Goal: Information Seeking & Learning: Find specific fact

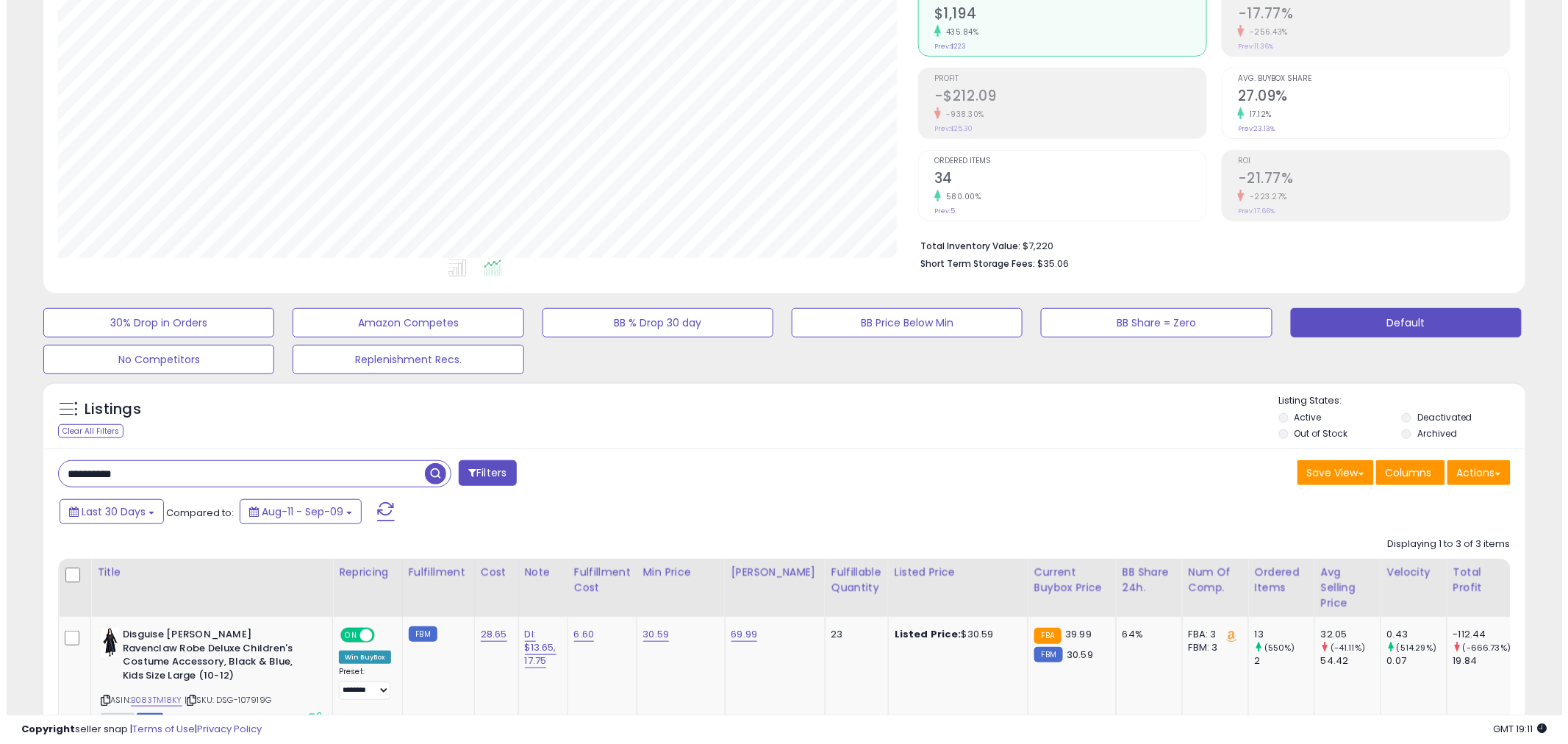
scroll to position [301, 860]
drag, startPoint x: 157, startPoint y: 476, endPoint x: -12, endPoint y: 449, distance: 171.1
click at [0, 449] on html "Unable to login Retrieving listings data.. has not yet accepted the Terms of Us…" at bounding box center [777, 217] width 1555 height 744
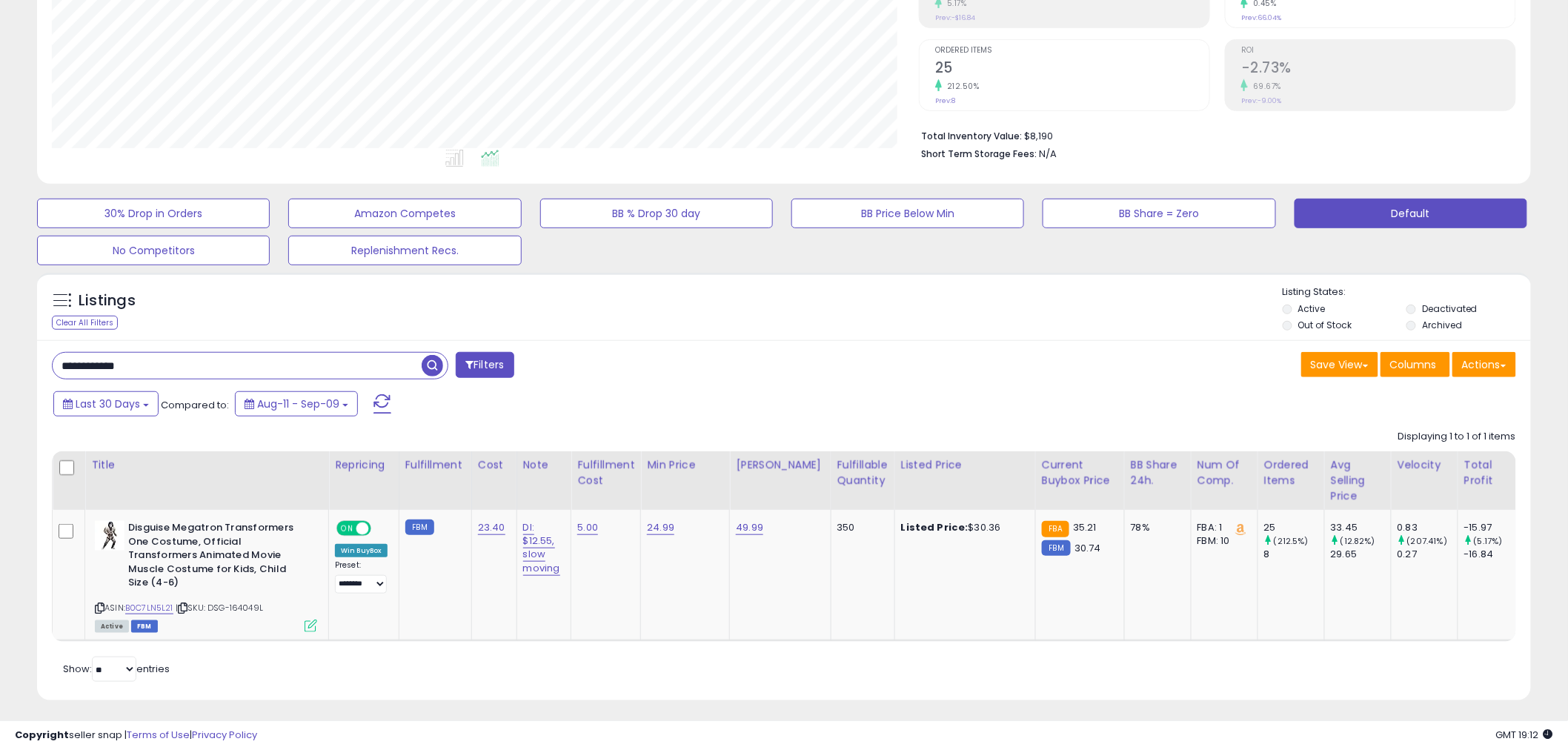
scroll to position [272, 0]
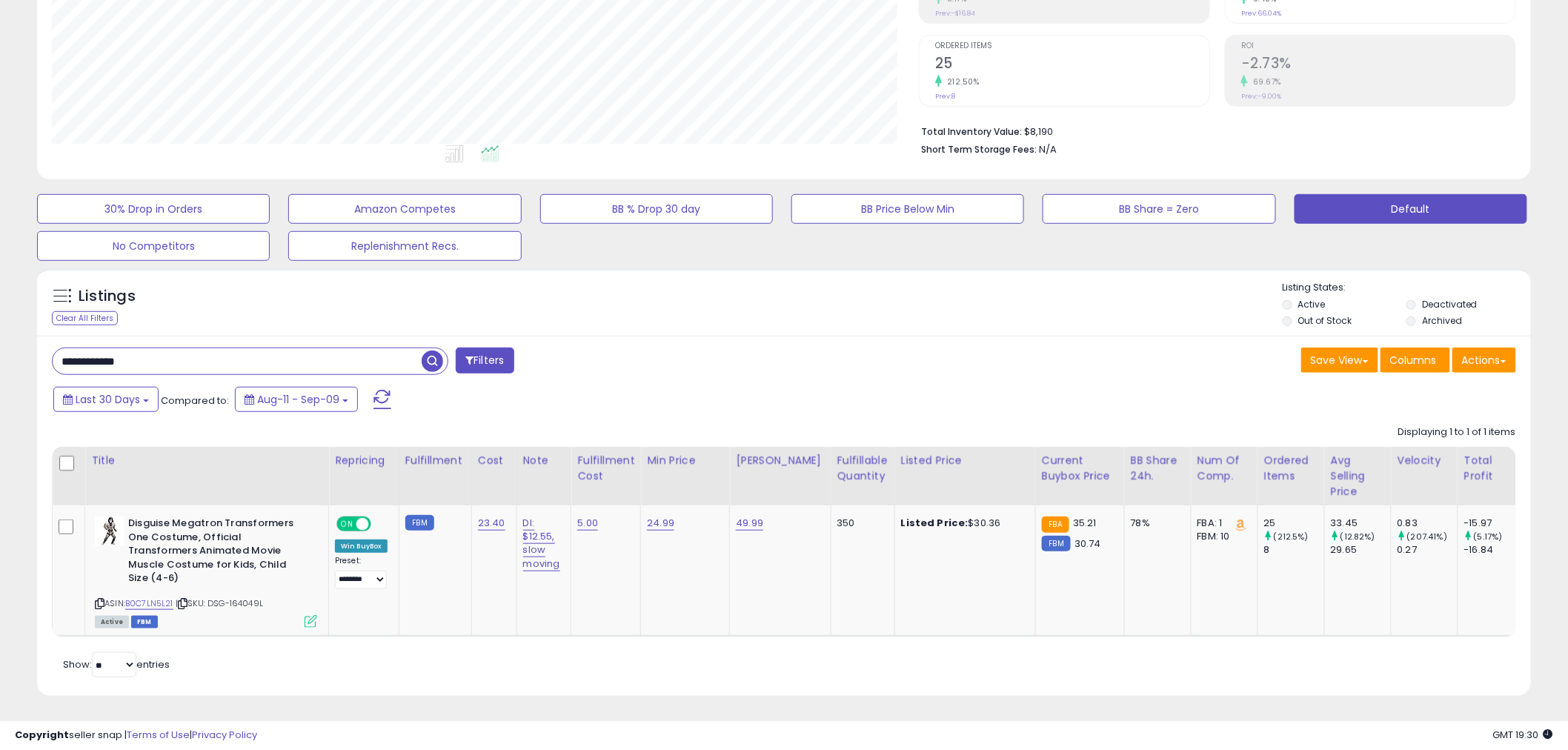
drag, startPoint x: 163, startPoint y: 360, endPoint x: 23, endPoint y: 361, distance: 140.0
click at [23, 361] on div "**********" at bounding box center [784, 252] width 1553 height 924
paste input "text"
type input "**********"
click at [438, 361] on span "button" at bounding box center [432, 361] width 22 height 22
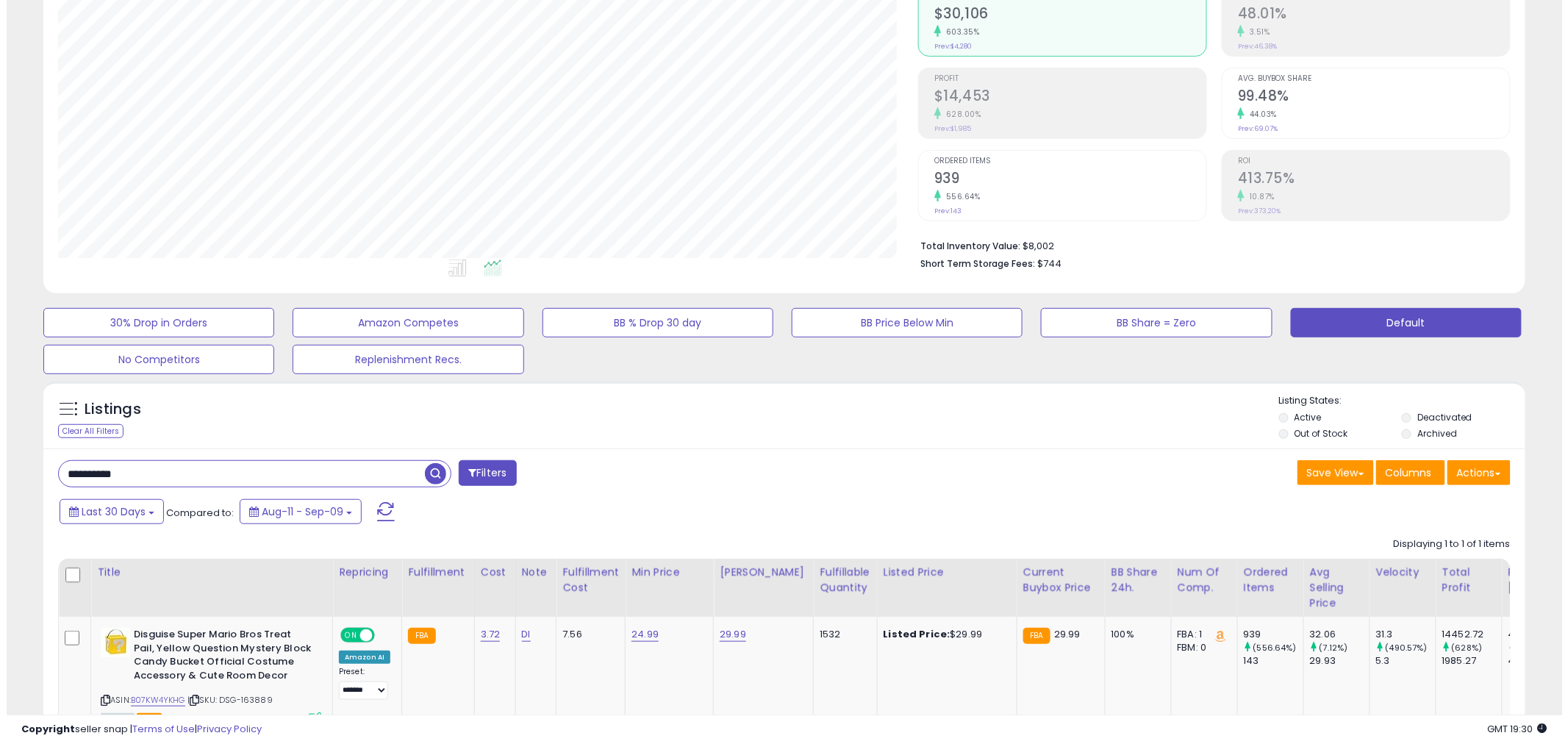
scroll to position [73, 0]
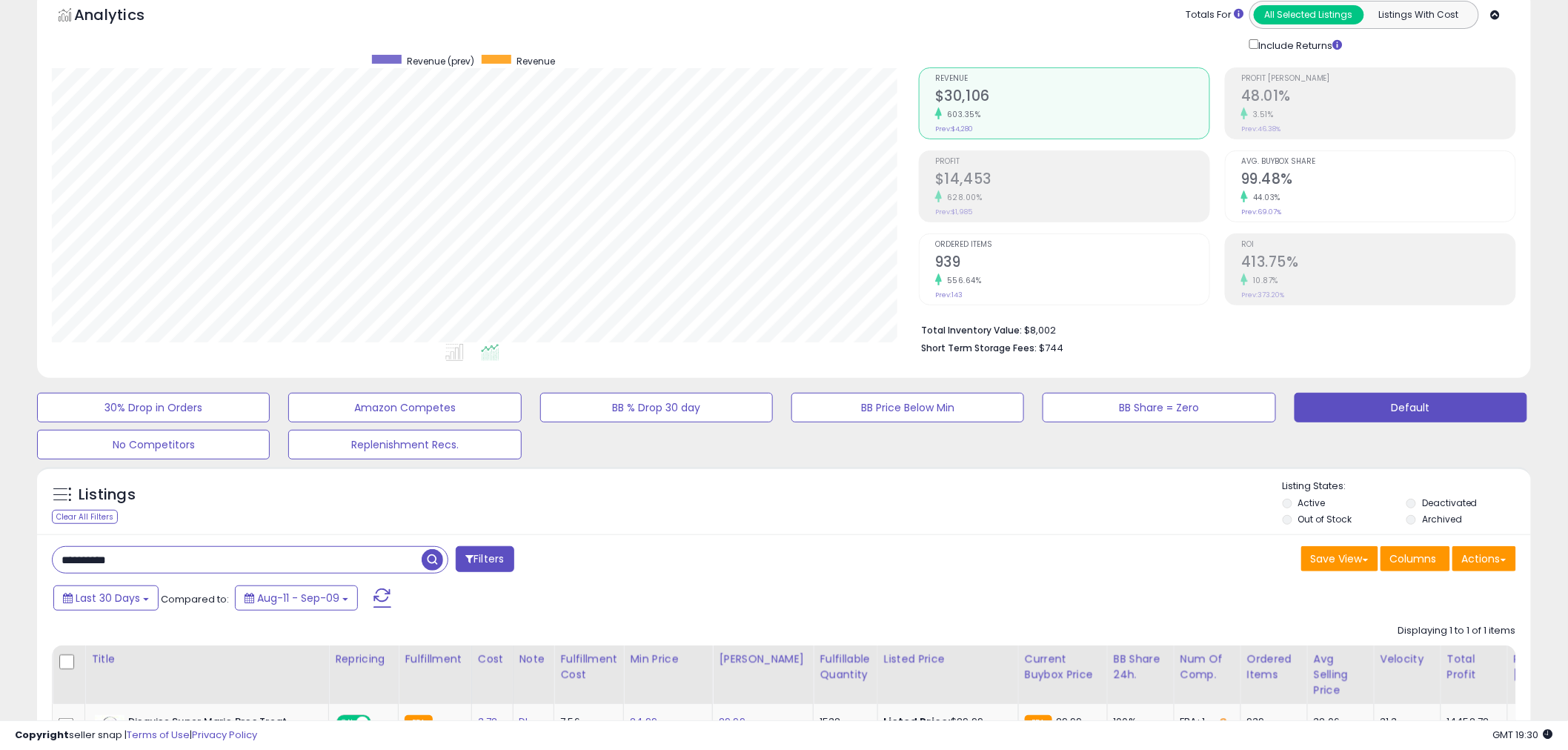
click at [1045, 264] on h2 "939" at bounding box center [1072, 263] width 274 height 20
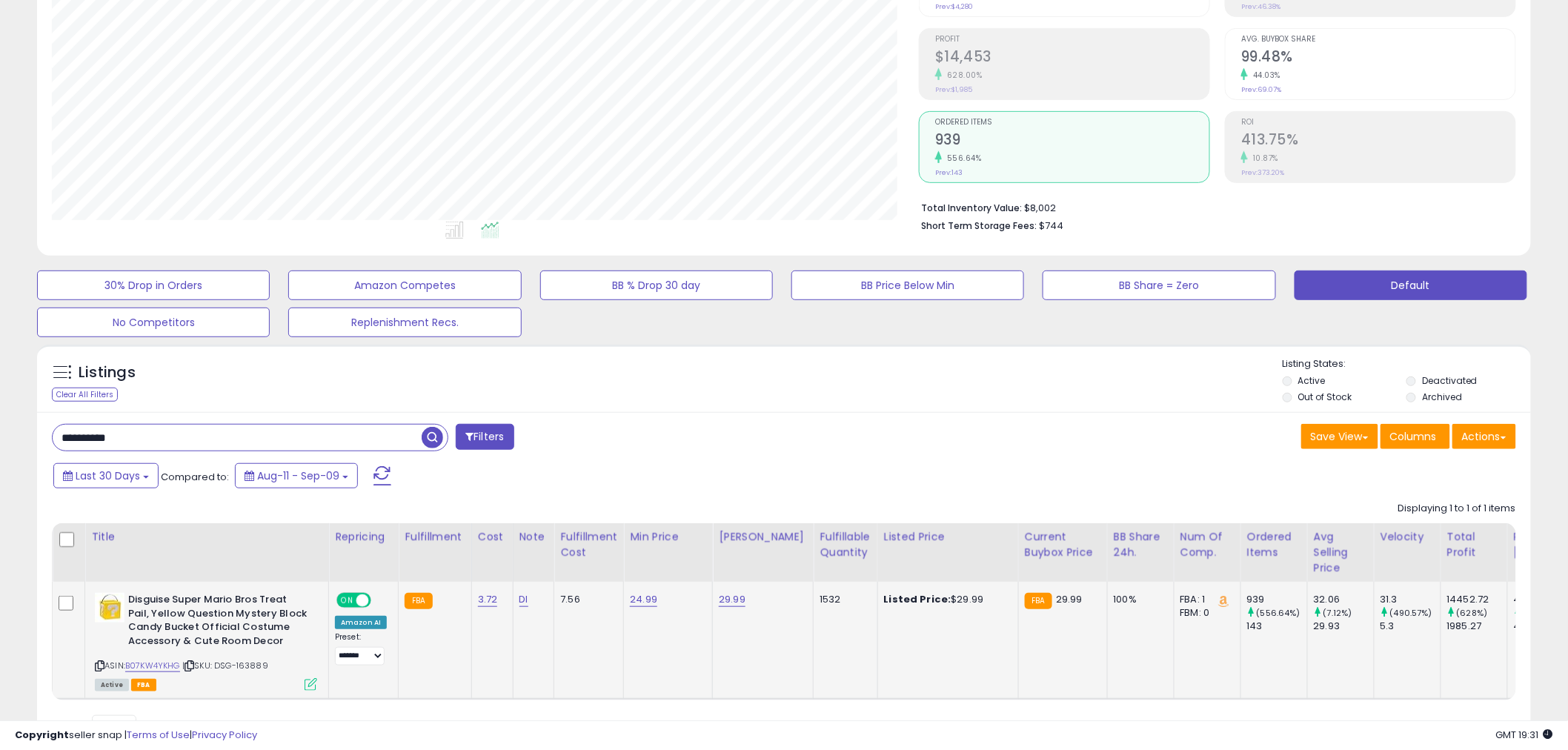
scroll to position [0, 0]
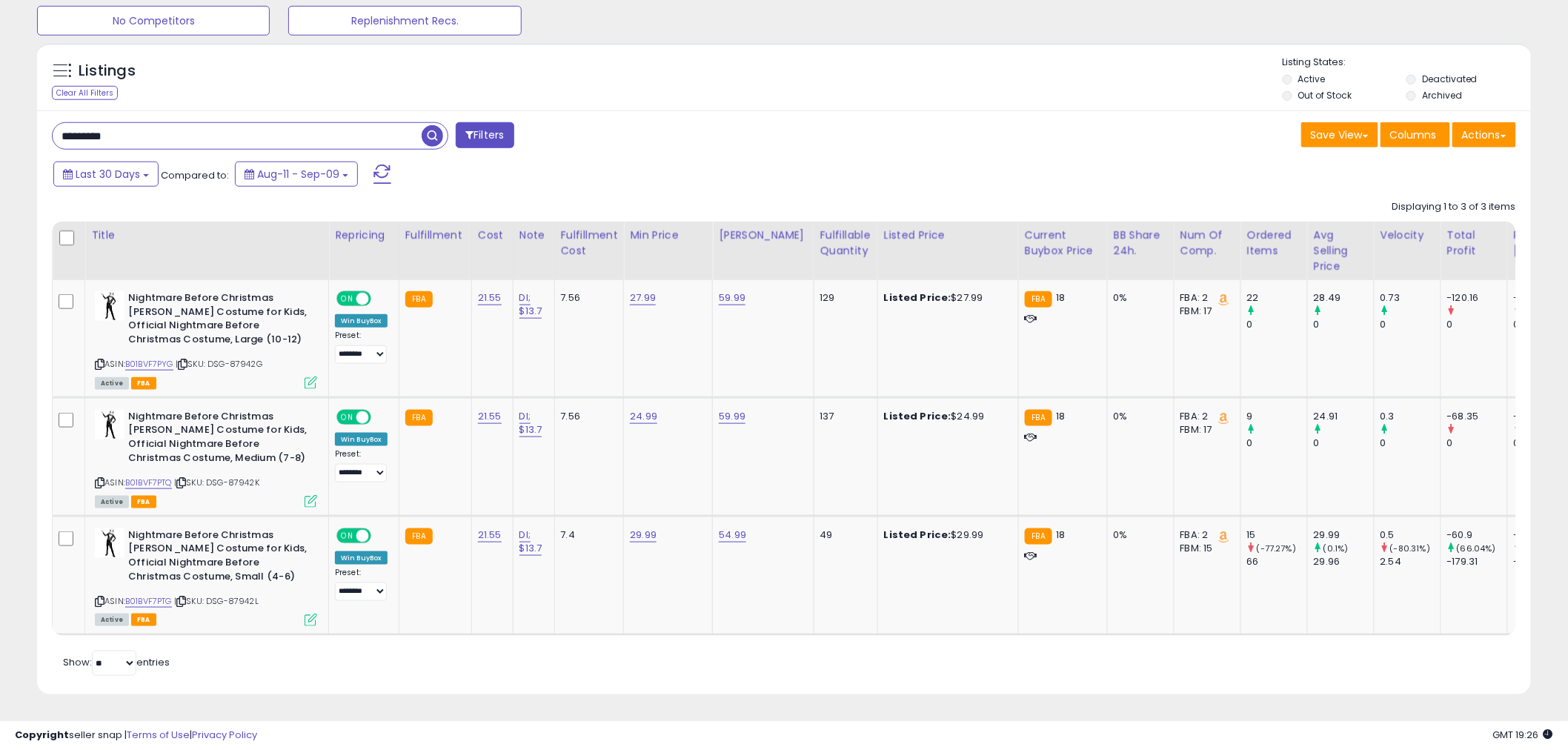
scroll to position [304, 867]
